Goal: Task Accomplishment & Management: Manage account settings

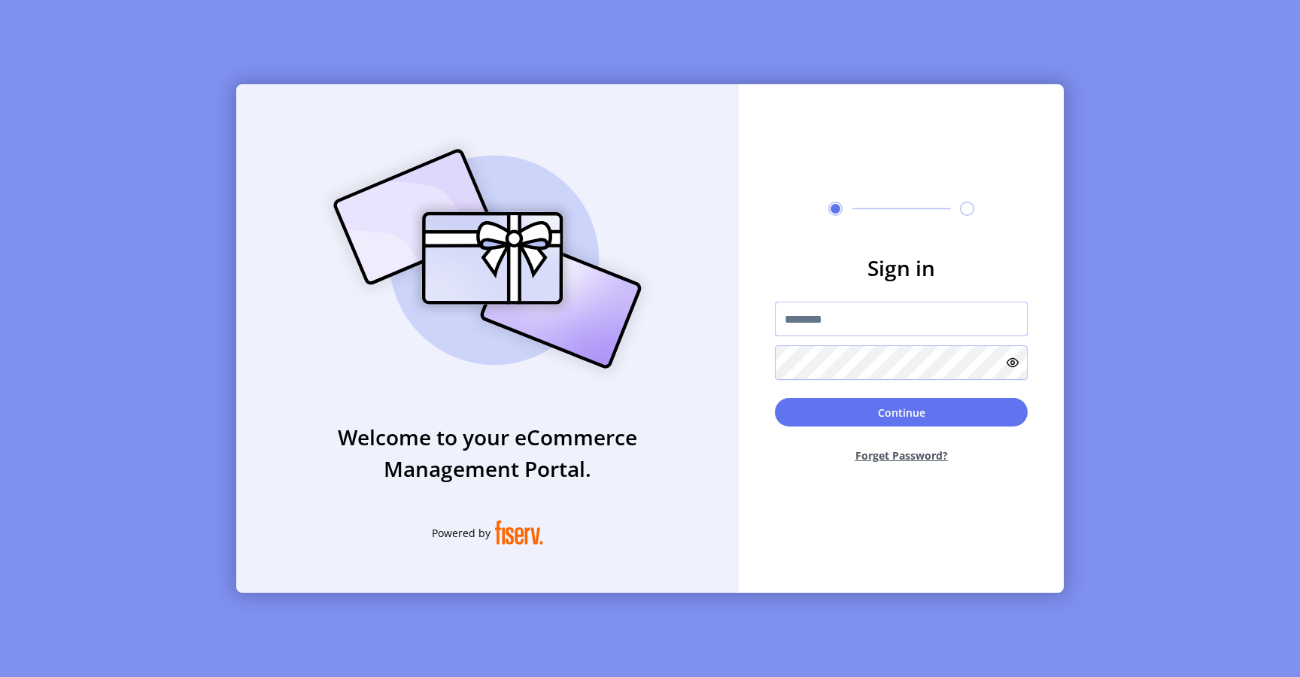
click at [820, 311] on input "text" at bounding box center [901, 319] width 253 height 35
type input "**********"
click at [794, 409] on button "Continue" at bounding box center [901, 412] width 253 height 29
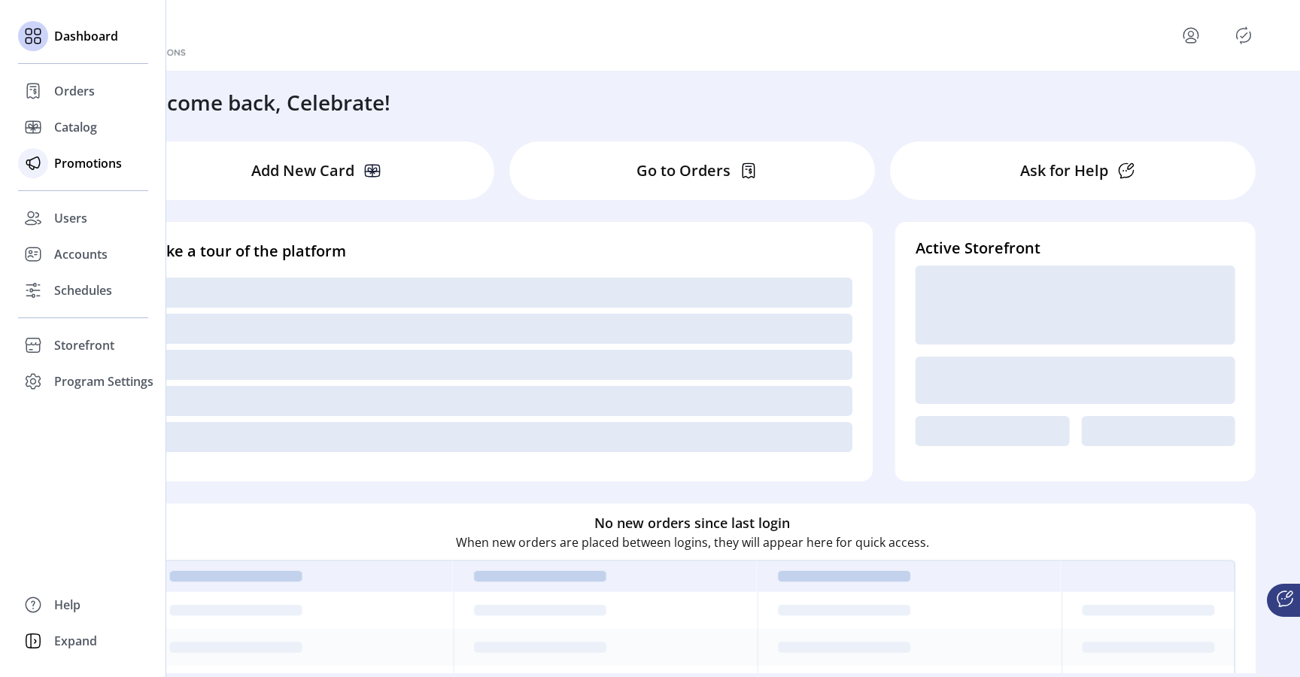
click at [84, 169] on span "Promotions" at bounding box center [88, 163] width 68 height 18
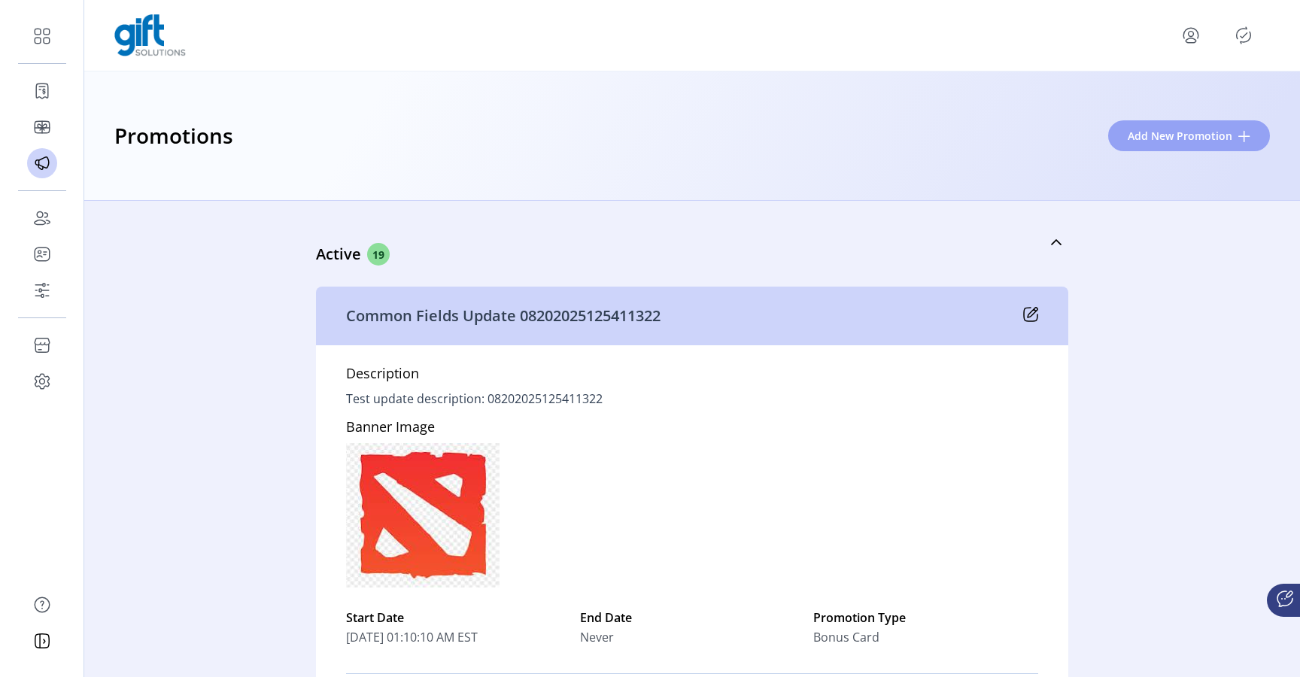
click at [1128, 144] on button "Add New Promotion" at bounding box center [1189, 135] width 162 height 31
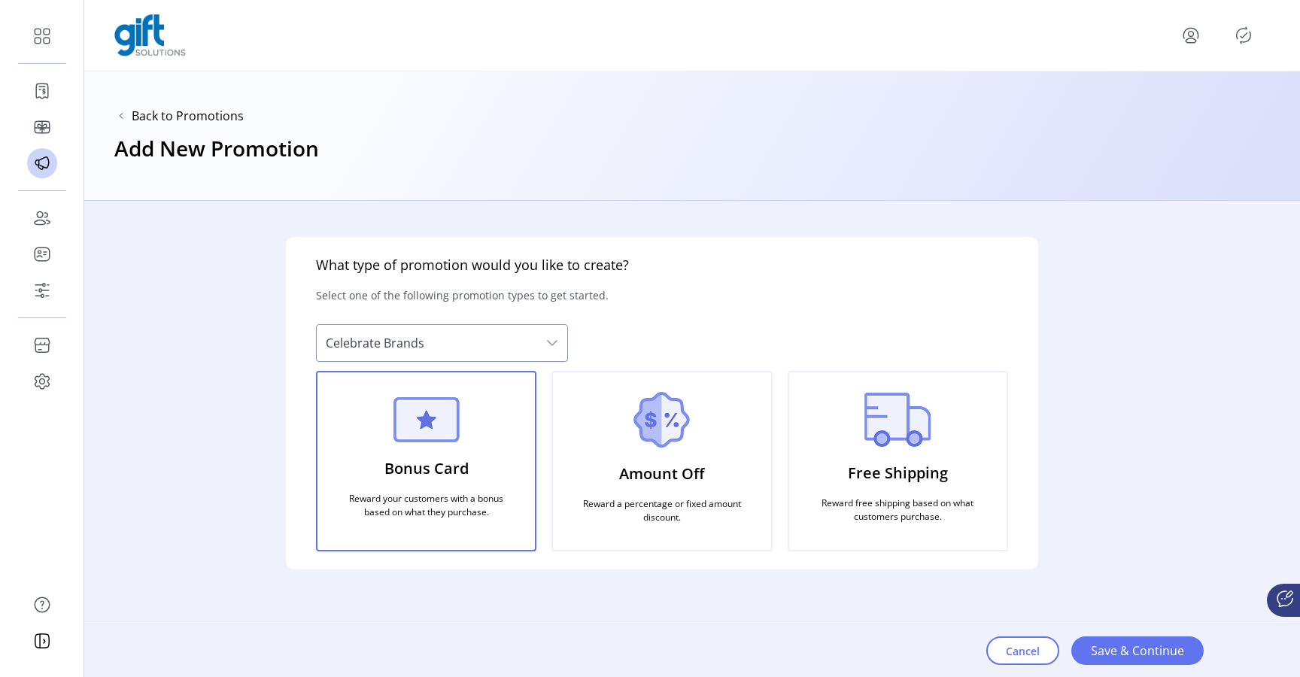
click at [536, 357] on span "Celebrate Brands" at bounding box center [427, 343] width 220 height 36
click at [536, 344] on span "Celebrate Brands" at bounding box center [427, 343] width 220 height 36
click at [555, 342] on icon "dropdown trigger" at bounding box center [552, 343] width 11 height 6
click at [1126, 649] on span "Save & Continue" at bounding box center [1137, 651] width 93 height 18
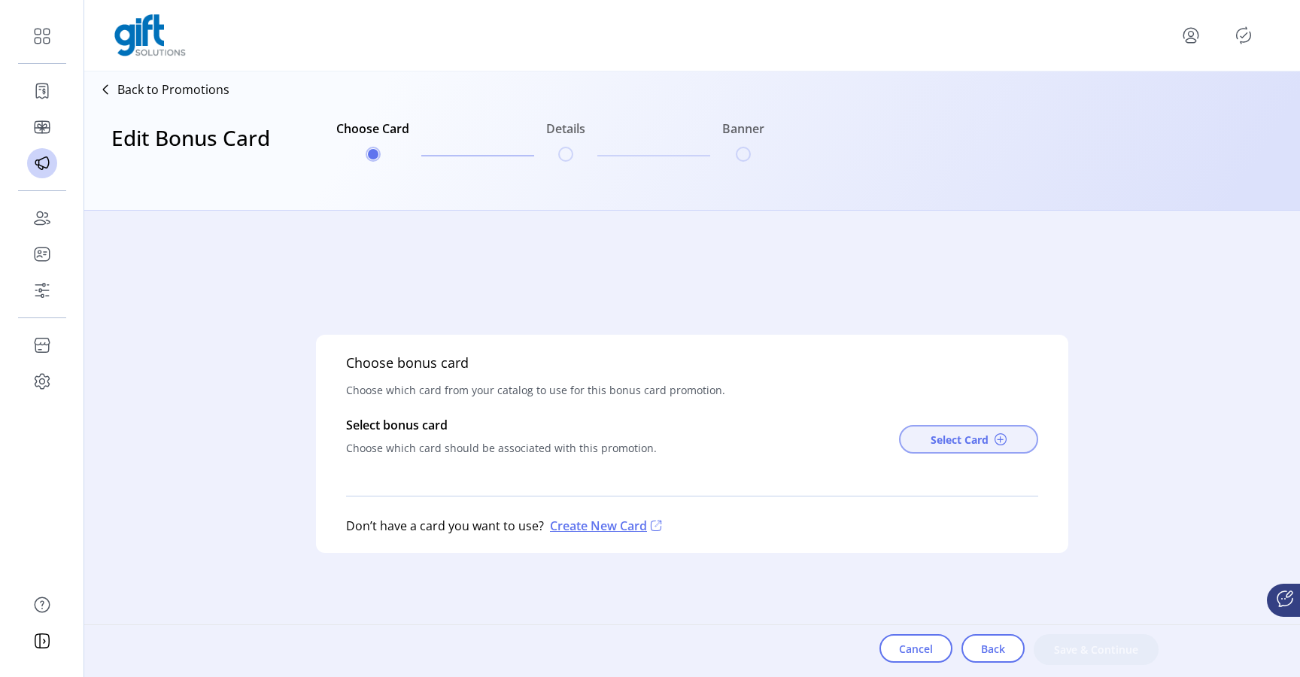
click at [931, 438] on span "Select Card" at bounding box center [960, 440] width 58 height 16
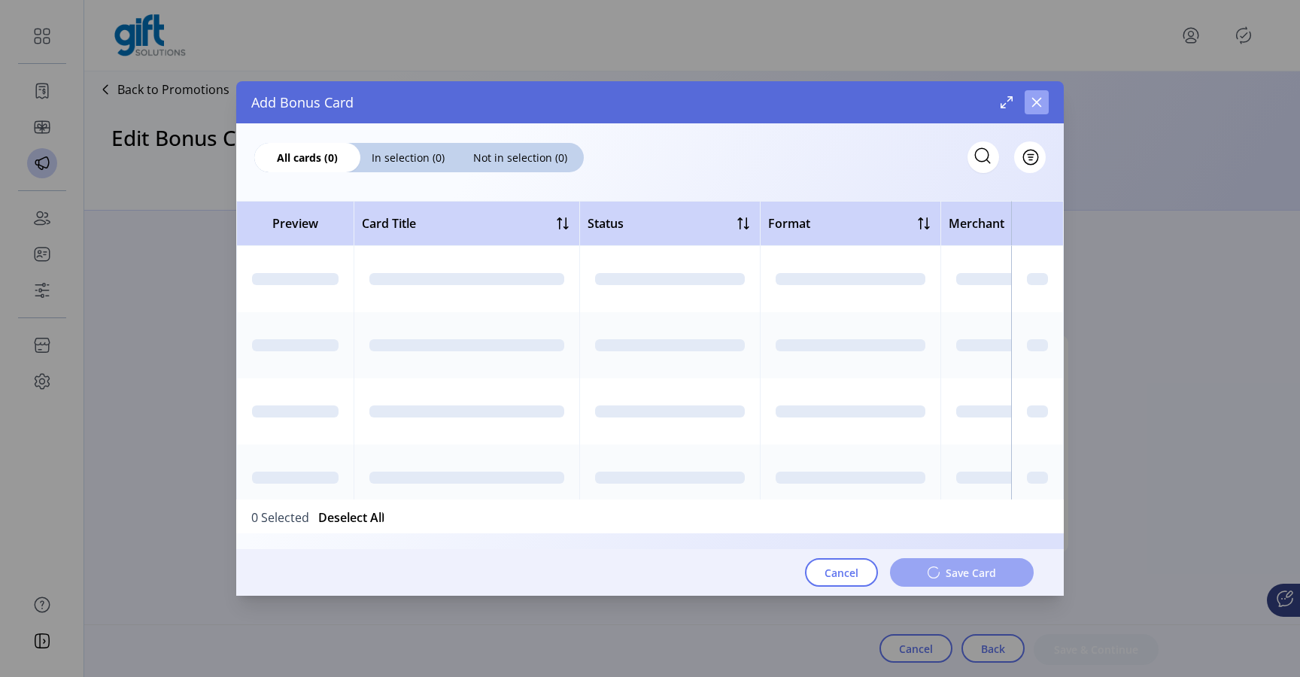
click at [1037, 106] on icon "button" at bounding box center [1037, 102] width 12 height 12
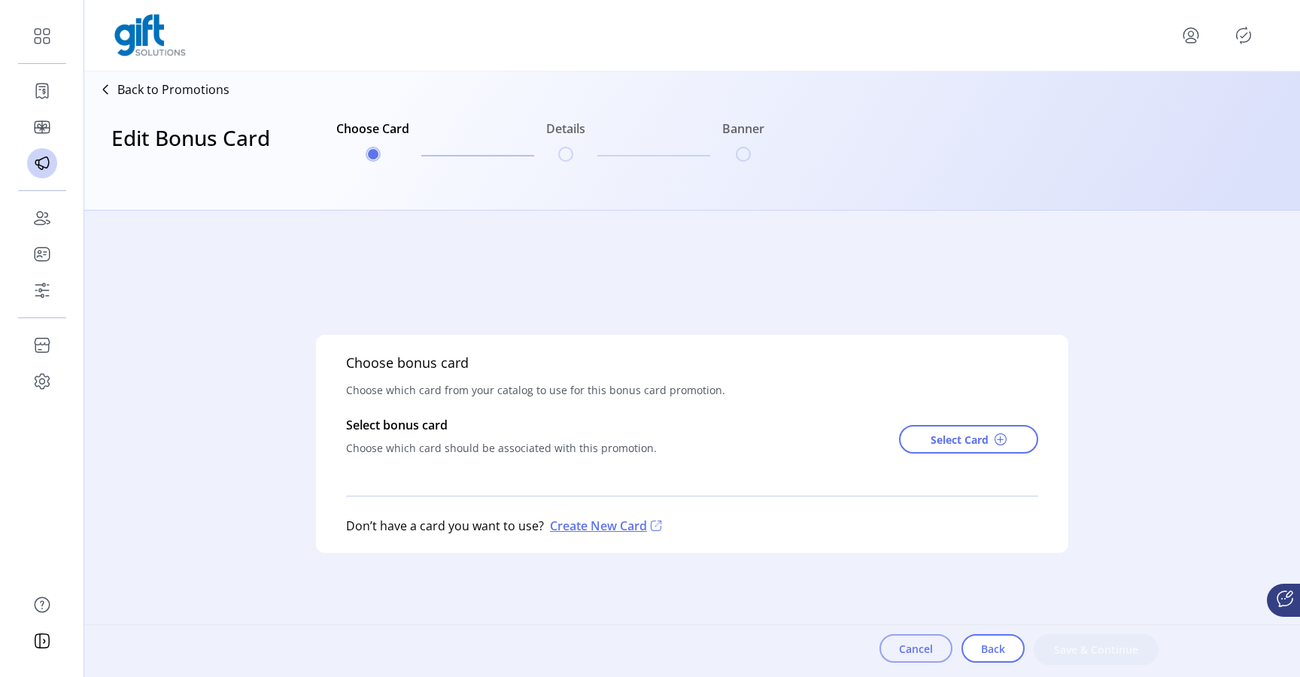
click at [901, 651] on span "Cancel" at bounding box center [916, 649] width 34 height 16
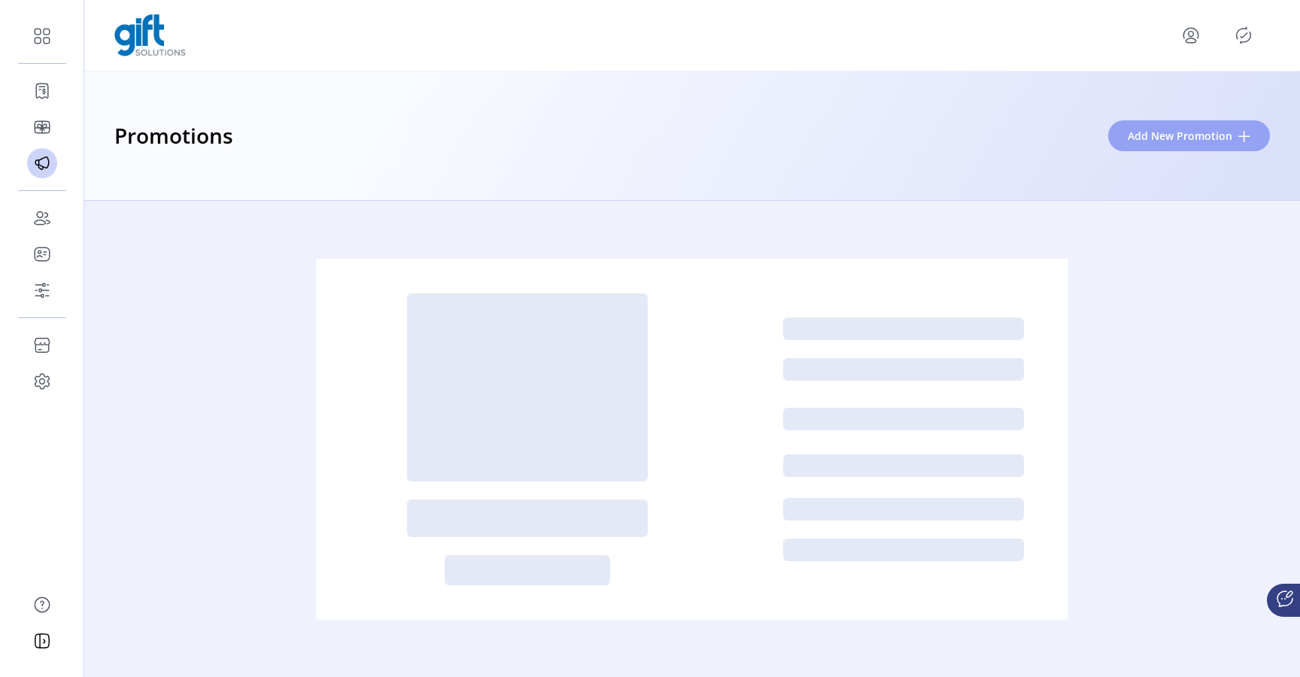
click at [1175, 130] on span "Add New Promotion" at bounding box center [1180, 136] width 105 height 16
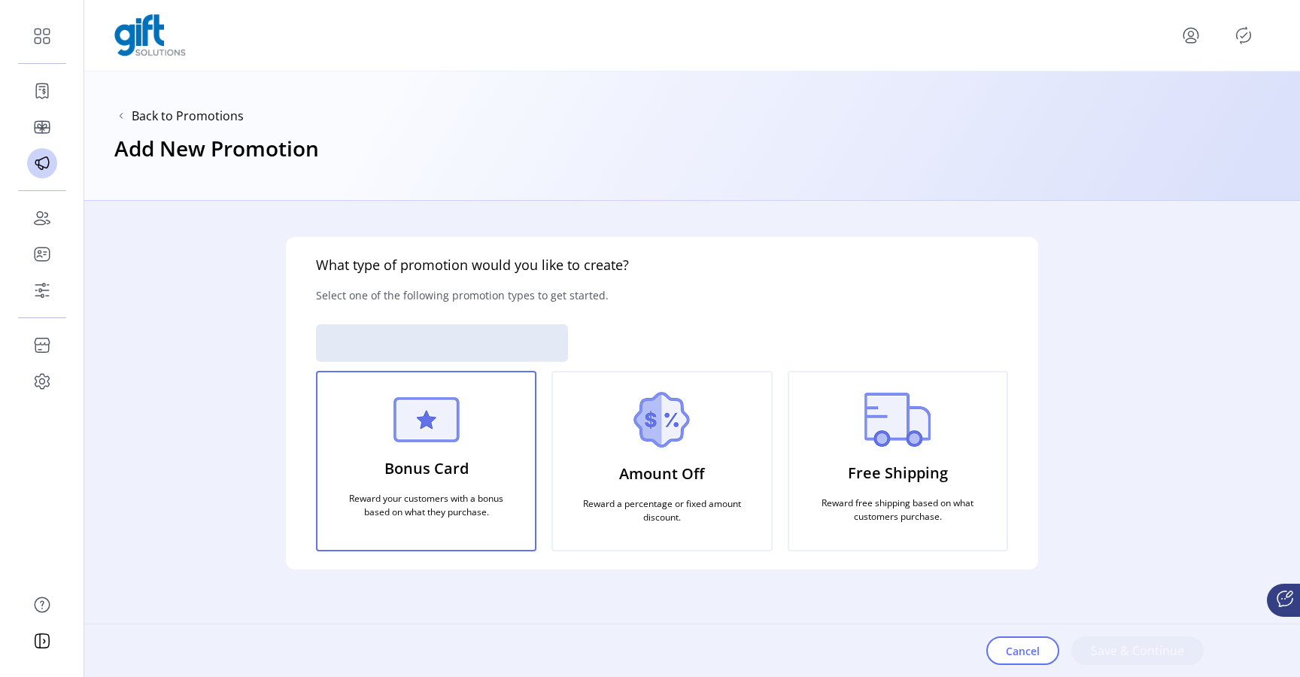
click at [718, 479] on div "Amount Off Reward a percentage or fixed amount discount." at bounding box center [661, 461] width 220 height 181
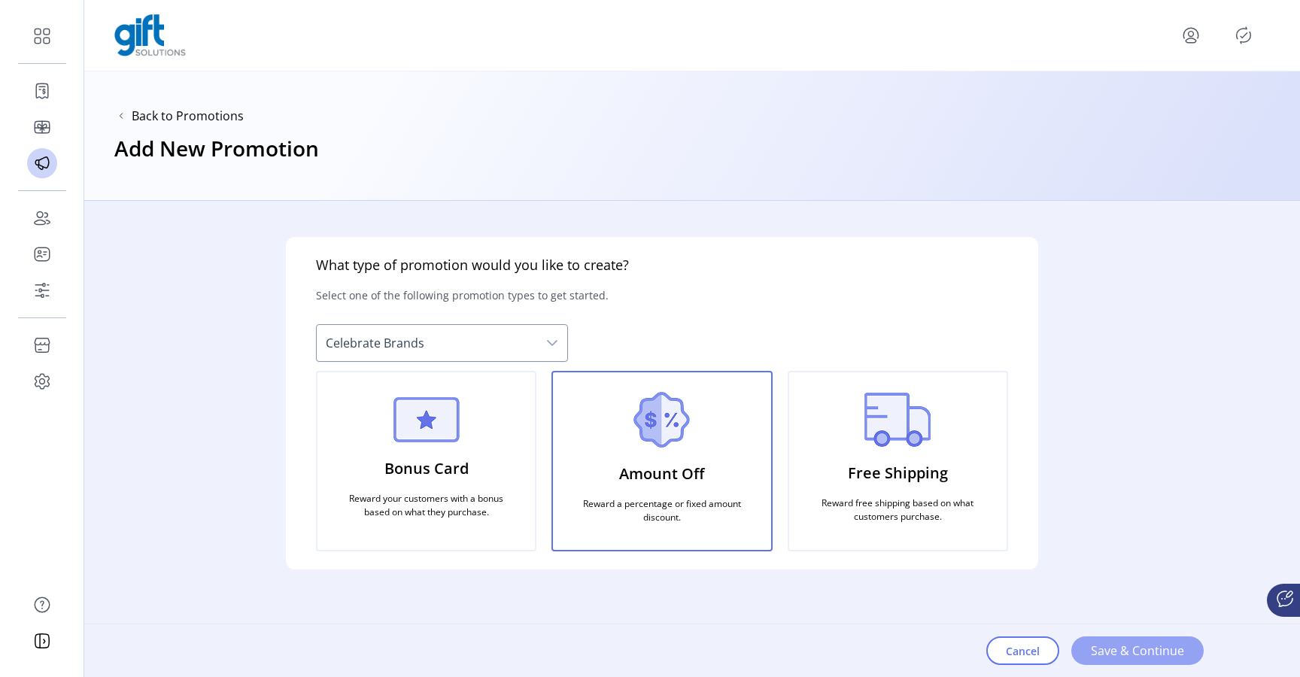
click at [1102, 656] on span "Save & Continue" at bounding box center [1137, 651] width 93 height 18
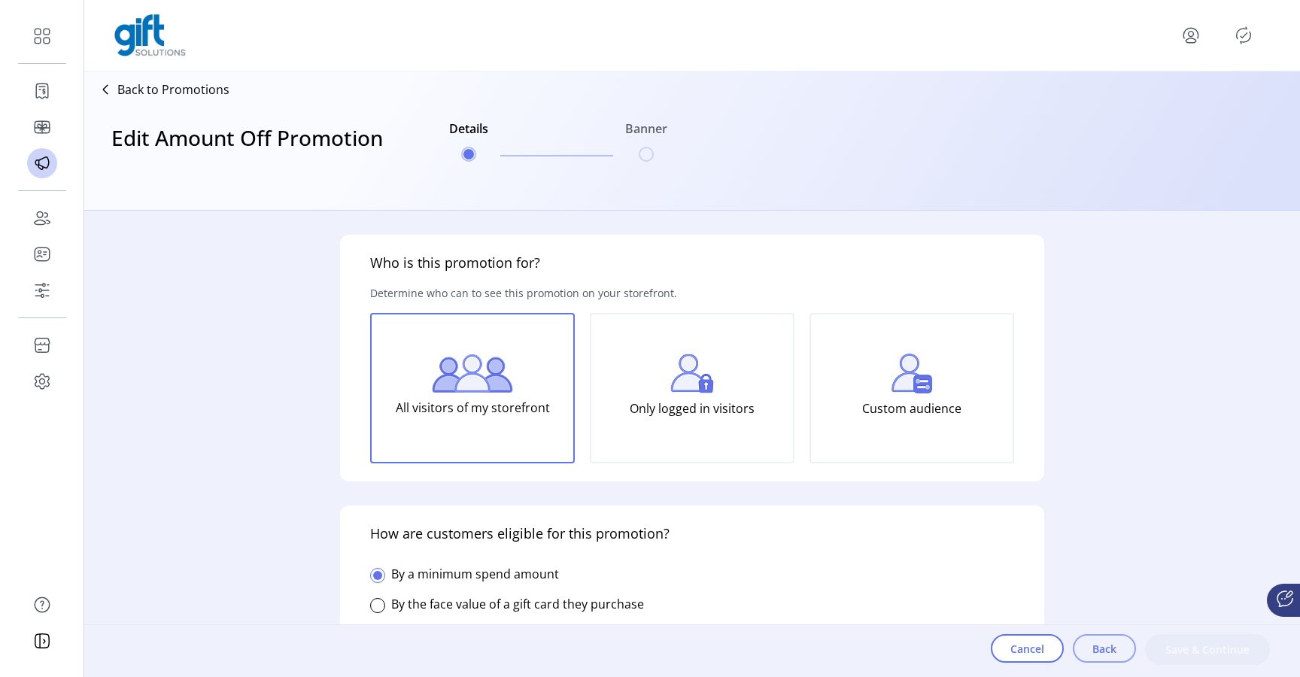
click at [1089, 649] on button "Back" at bounding box center [1104, 648] width 63 height 29
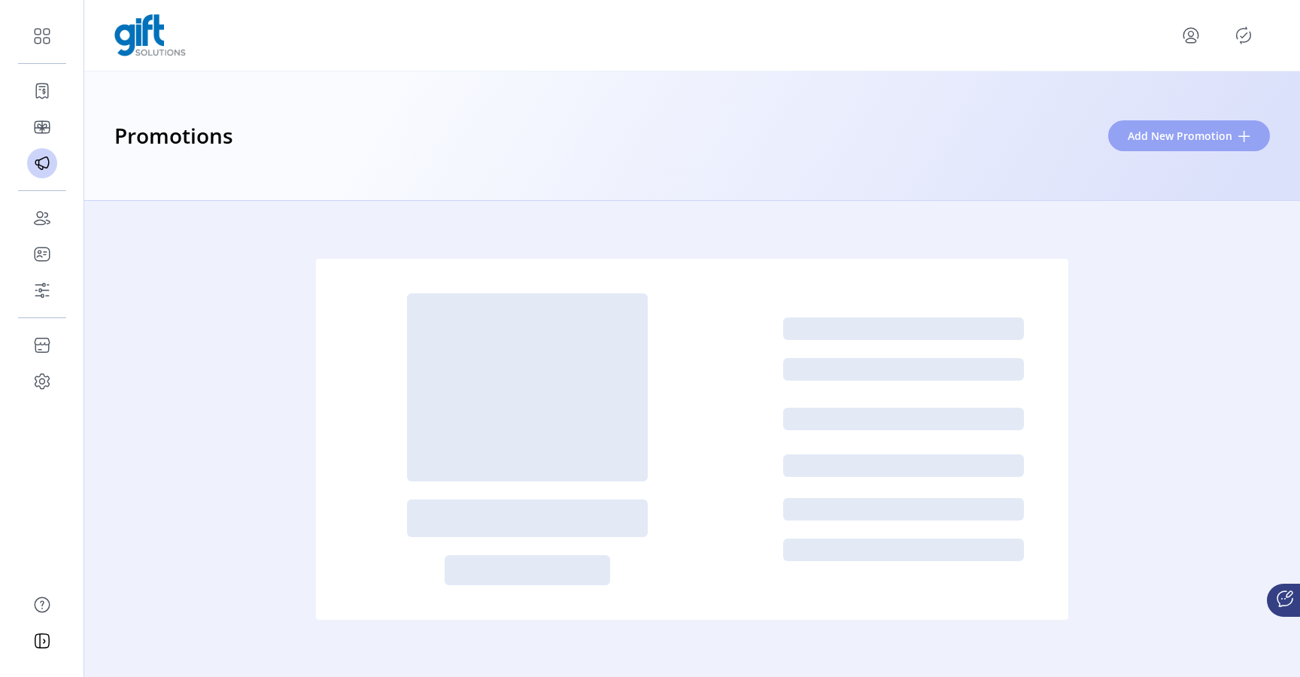
click at [1178, 139] on span "Add New Promotion" at bounding box center [1180, 136] width 105 height 16
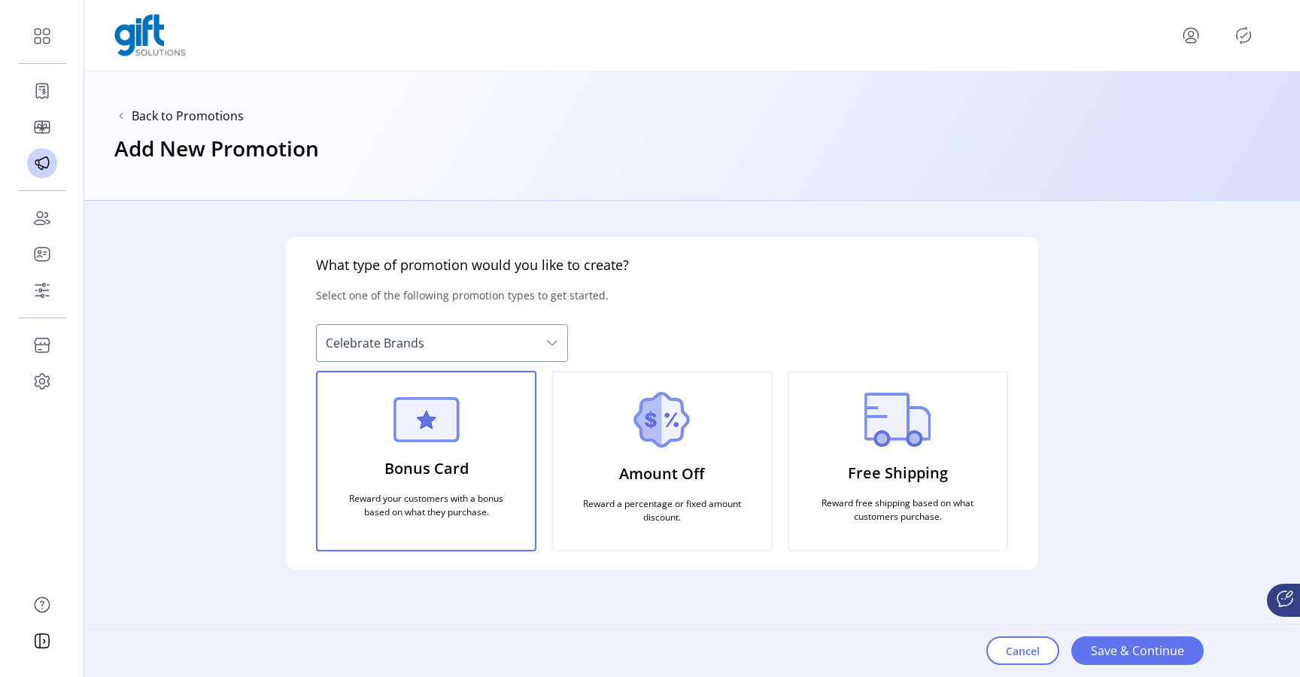
click at [912, 463] on p "Free Shipping" at bounding box center [898, 473] width 100 height 35
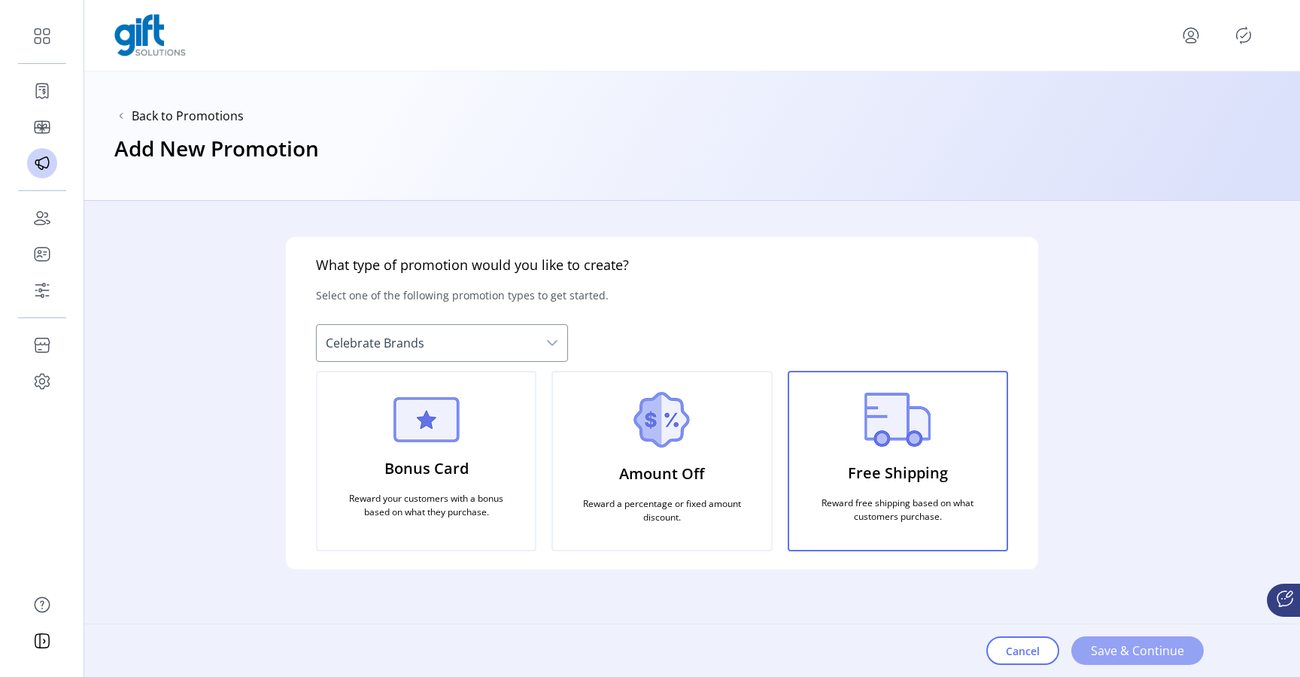
click at [1097, 654] on span "Save & Continue" at bounding box center [1137, 651] width 93 height 18
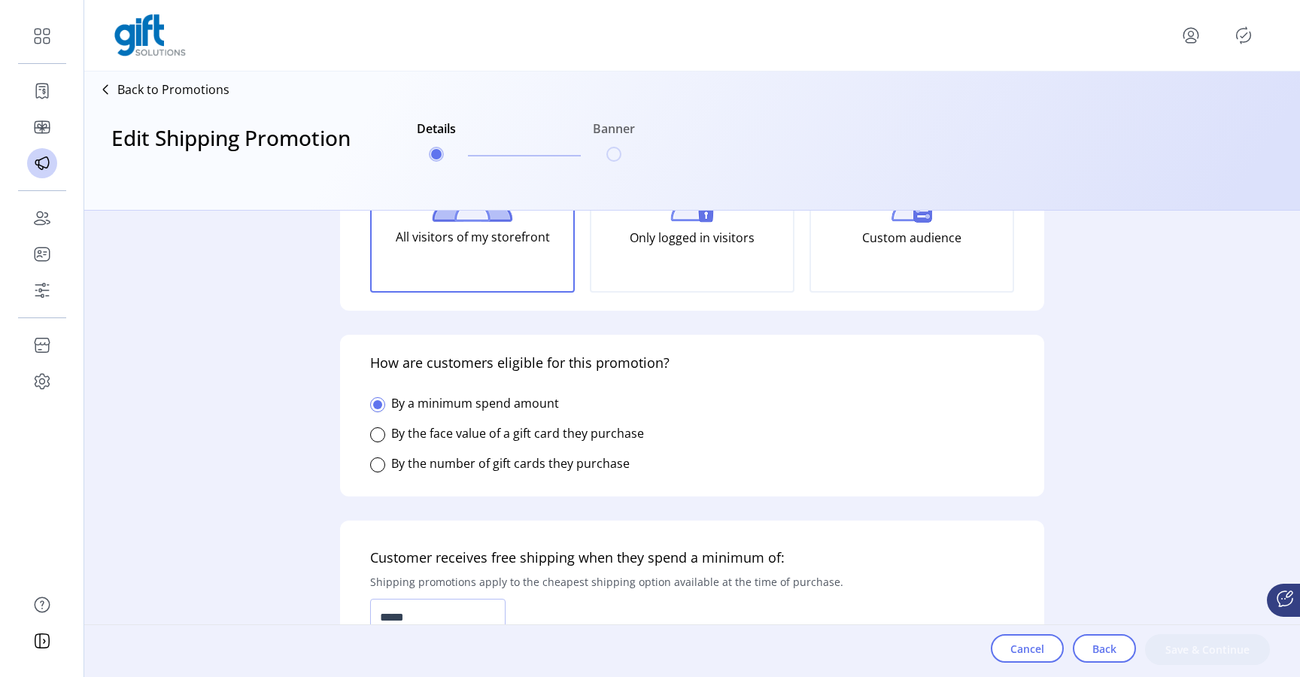
scroll to position [234, 0]
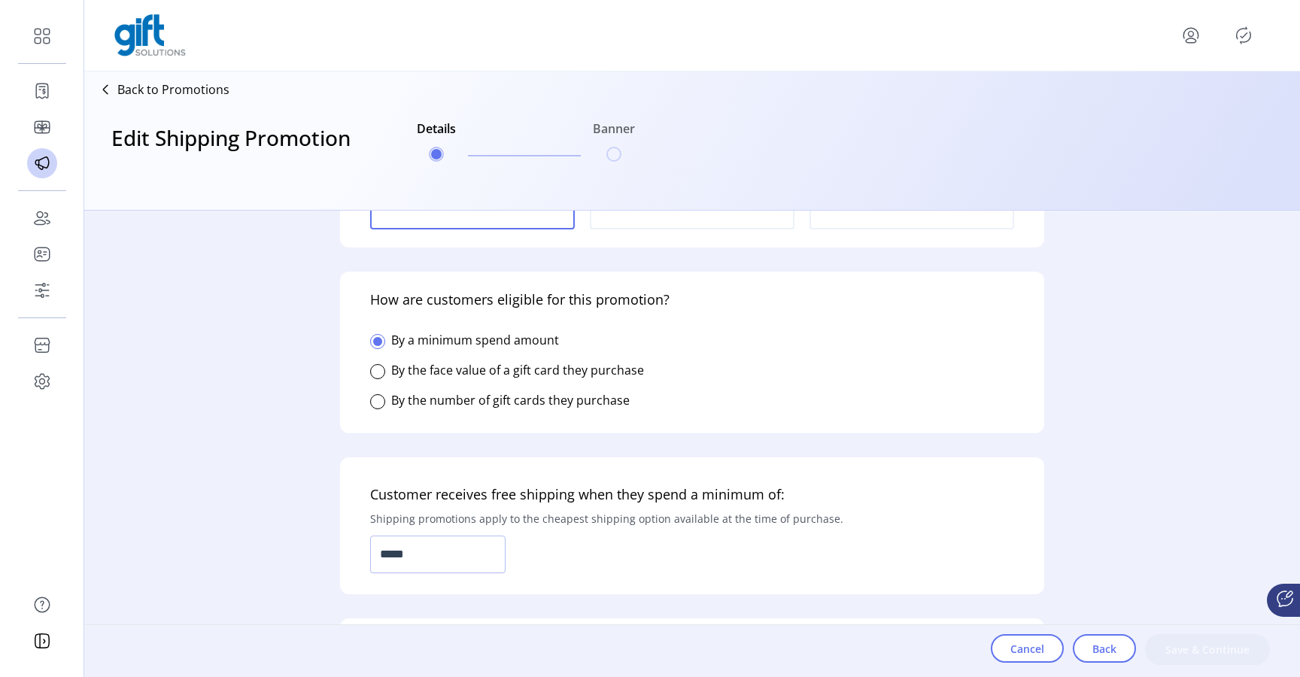
click at [577, 372] on label "By the face value of a gift card they purchase" at bounding box center [517, 370] width 253 height 17
click at [570, 387] on div "By the number of gift cards they purchase" at bounding box center [500, 400] width 260 height 30
click at [567, 396] on label "By the number of gift cards they purchase" at bounding box center [510, 400] width 238 height 17
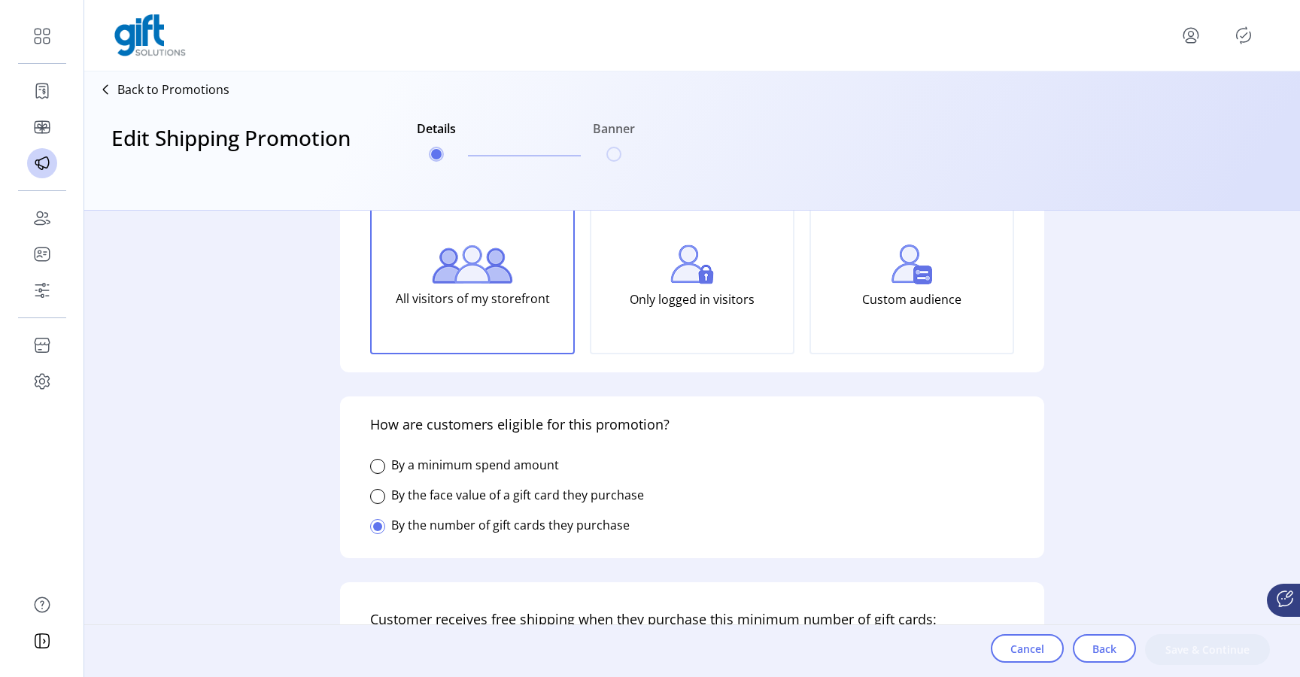
scroll to position [106, 0]
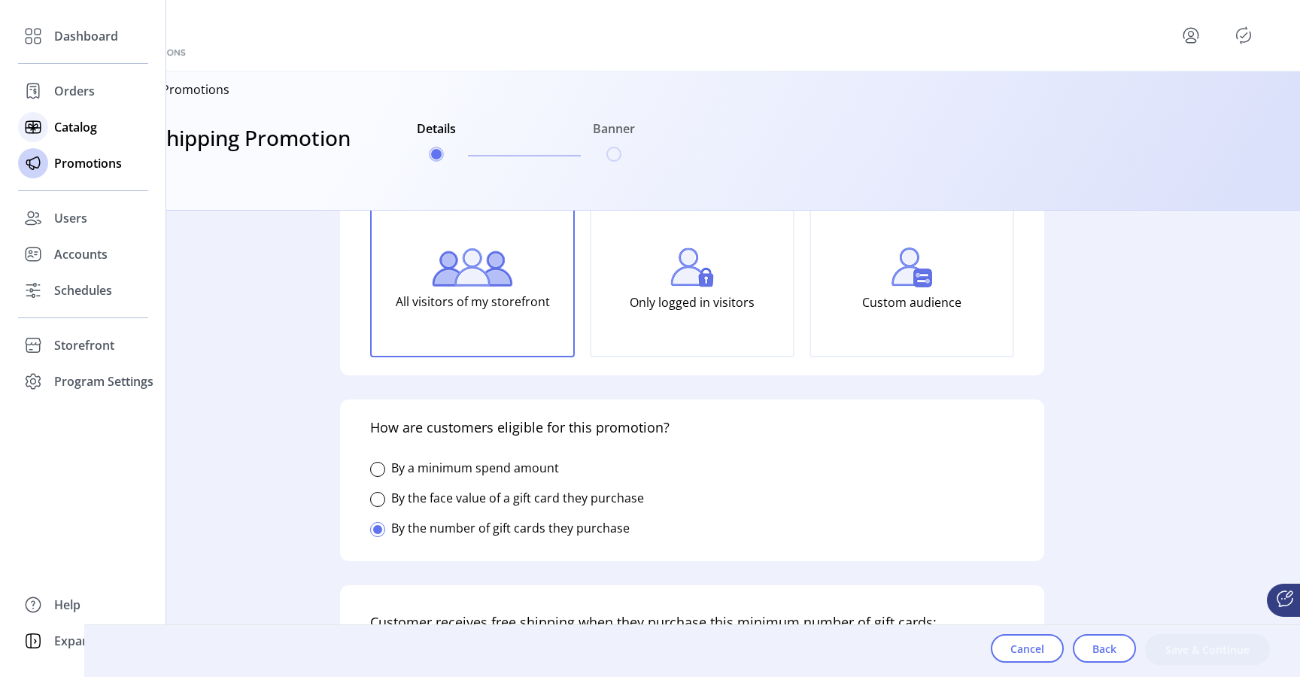
click at [68, 127] on span "Catalog" at bounding box center [75, 127] width 43 height 18
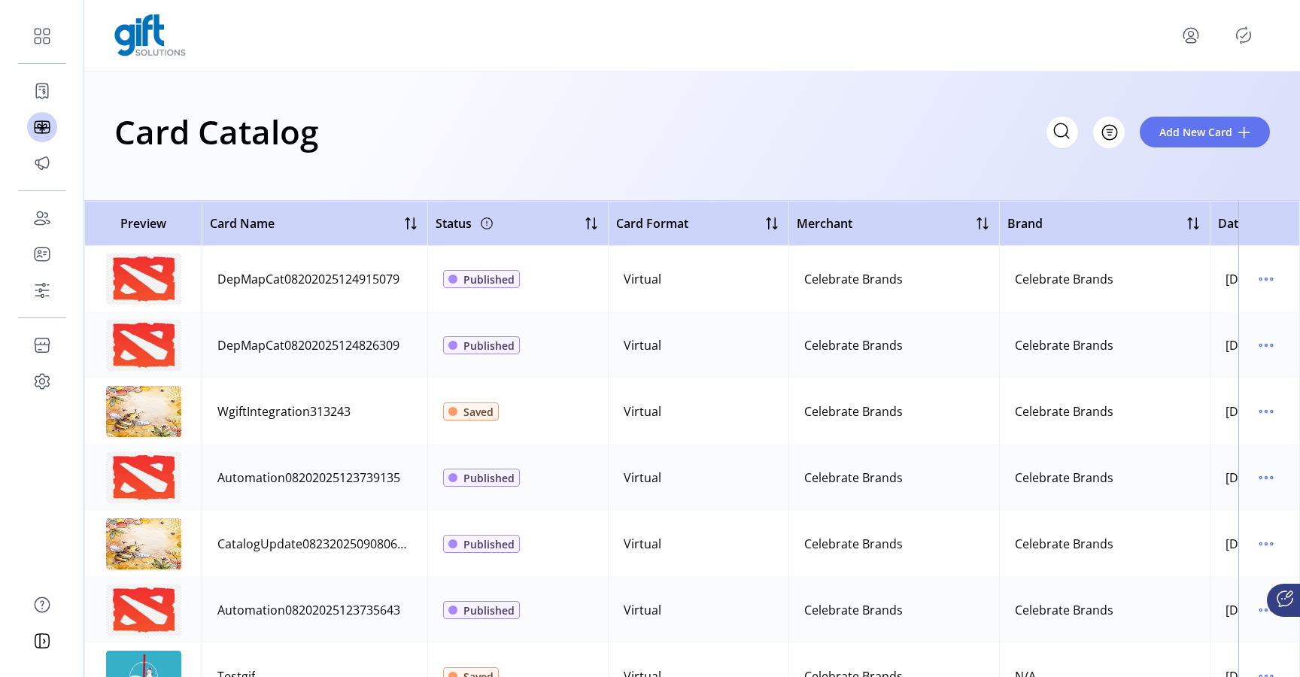
click at [1189, 36] on icon "menu" at bounding box center [1191, 34] width 5 height 5
click at [1147, 100] on span "Sign Out" at bounding box center [1136, 95] width 113 height 12
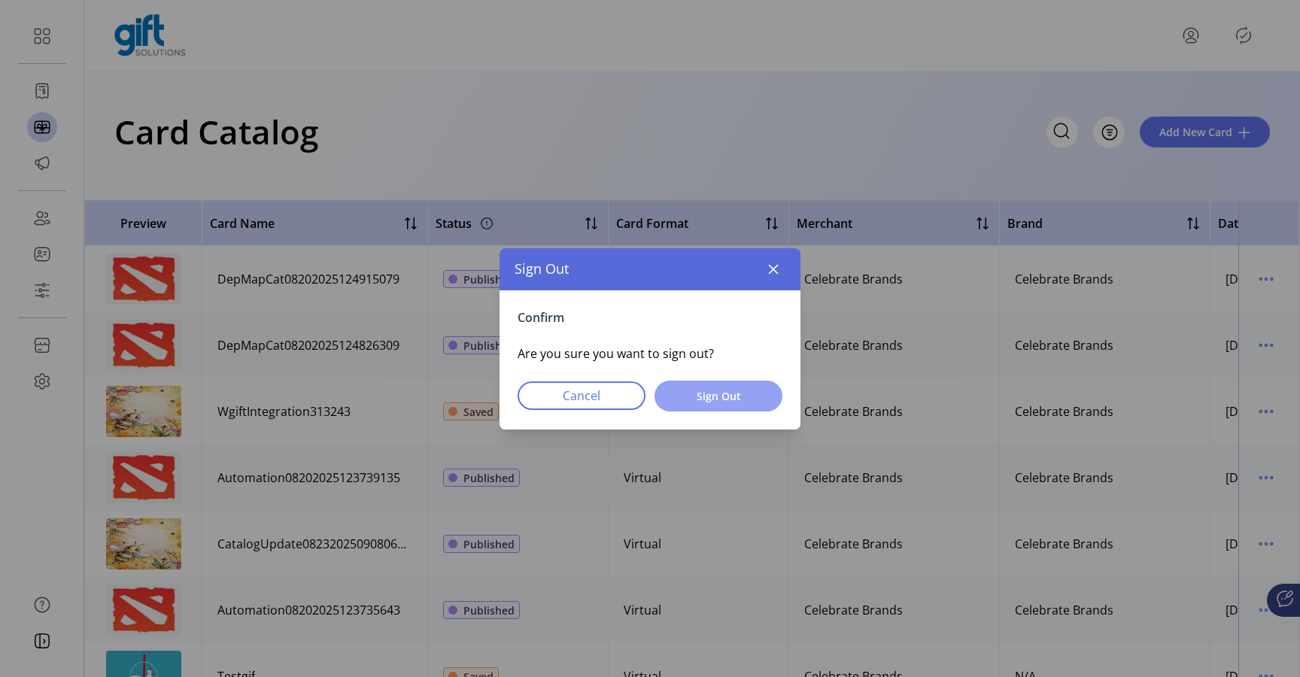
click at [744, 393] on span "Sign Out" at bounding box center [718, 396] width 89 height 16
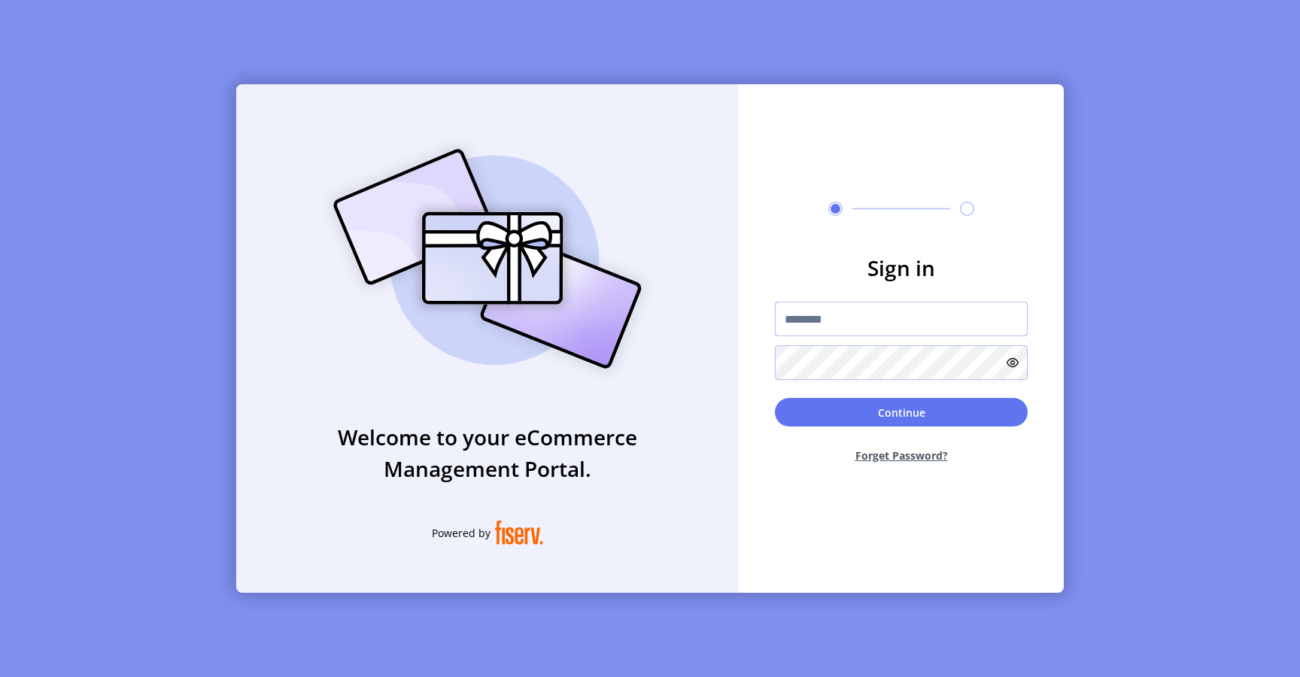
click at [813, 323] on input "text" at bounding box center [901, 319] width 253 height 35
type input "**********"
click at [877, 419] on button "Continue" at bounding box center [901, 412] width 253 height 29
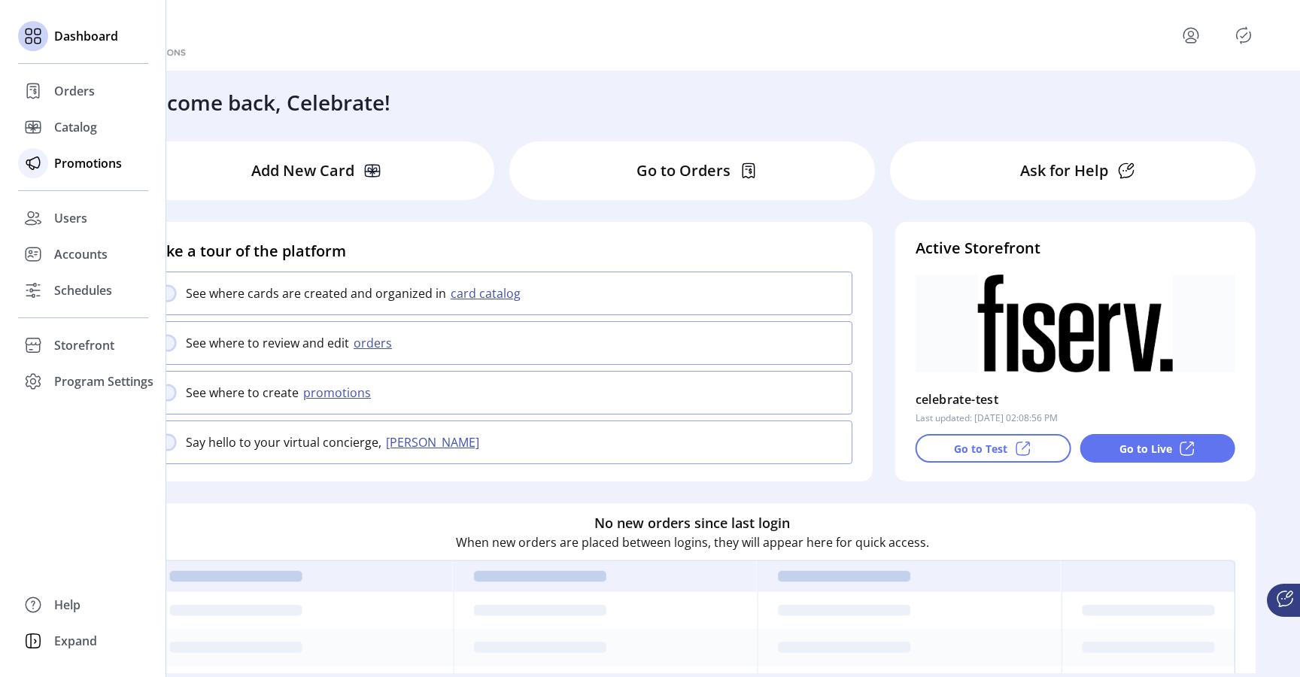
click at [72, 169] on span "Promotions" at bounding box center [88, 163] width 68 height 18
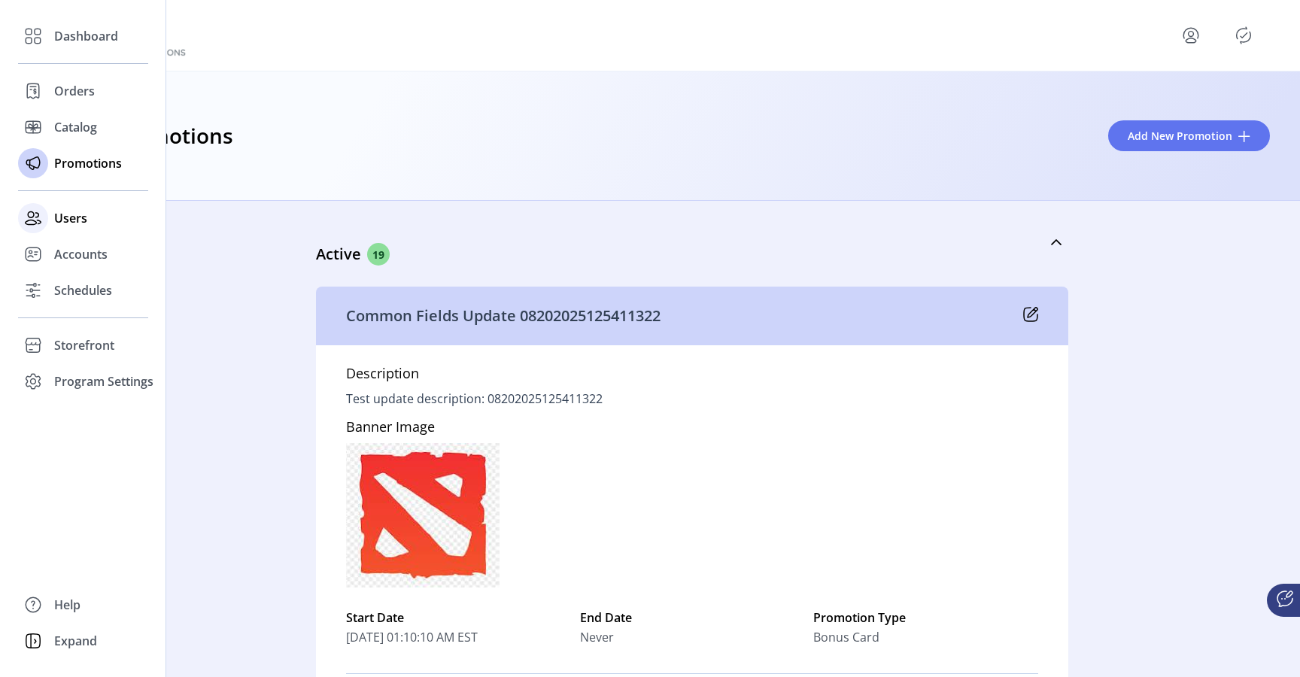
click at [72, 221] on span "Users" at bounding box center [70, 218] width 33 height 18
click at [77, 260] on span "Accounts" at bounding box center [80, 254] width 53 height 18
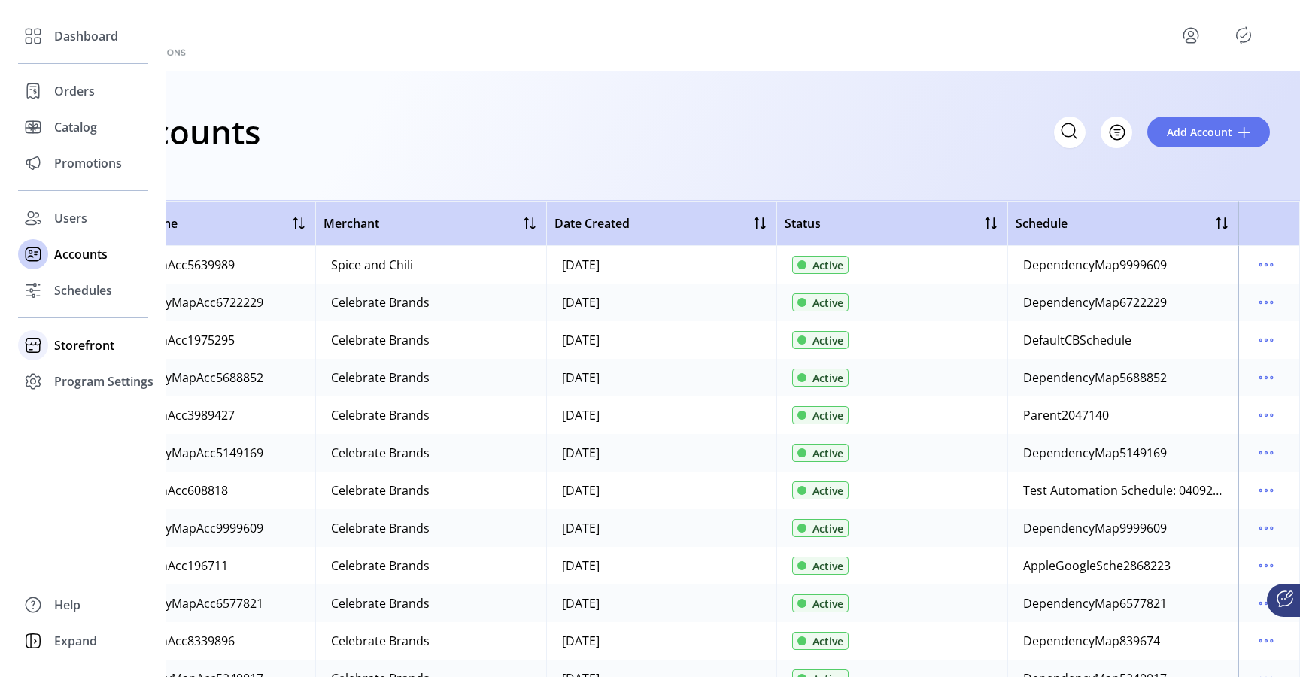
click at [81, 345] on span "Storefront" at bounding box center [84, 345] width 60 height 18
click at [90, 375] on span "Configuration" at bounding box center [93, 375] width 79 height 18
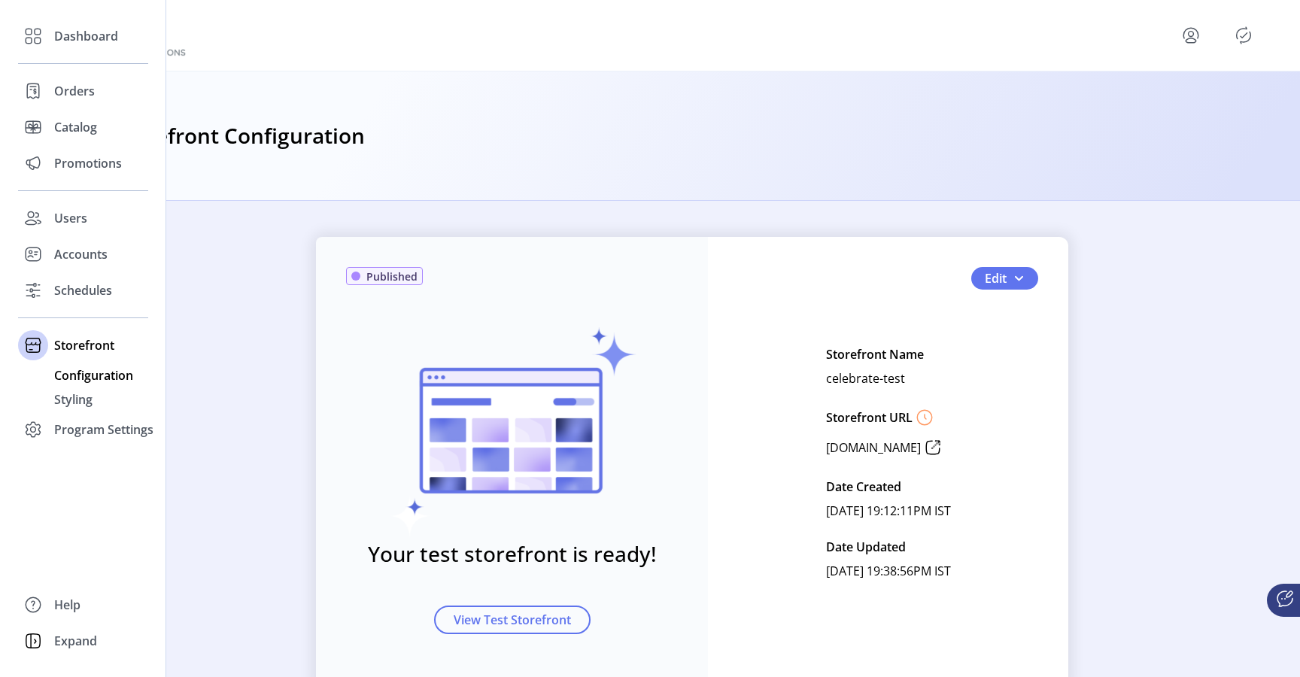
click at [104, 379] on span "Configuration" at bounding box center [93, 375] width 79 height 18
click at [93, 430] on span "Program Settings" at bounding box center [103, 430] width 99 height 18
click at [85, 417] on span "Templates" at bounding box center [83, 412] width 59 height 18
